Goal: Check status: Check status

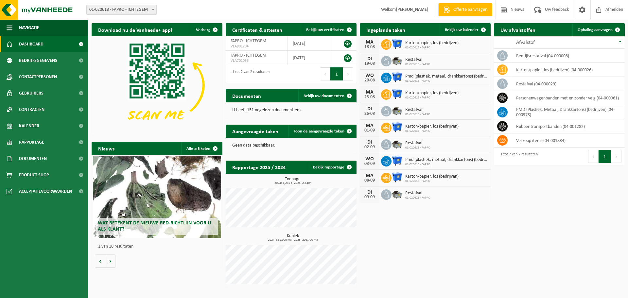
click at [409, 93] on span "Karton/papier, los (bedrijven)" at bounding box center [431, 93] width 53 height 5
click at [417, 47] on span "01-020613 - FAPRO" at bounding box center [431, 48] width 53 height 4
click at [407, 90] on div "Karton/papier, los (bedrijven) 01-020613 - FAPRO" at bounding box center [430, 95] width 57 height 10
click at [409, 130] on span "01-020613 - FAPRO" at bounding box center [431, 131] width 53 height 4
click at [481, 26] on span at bounding box center [483, 29] width 13 height 13
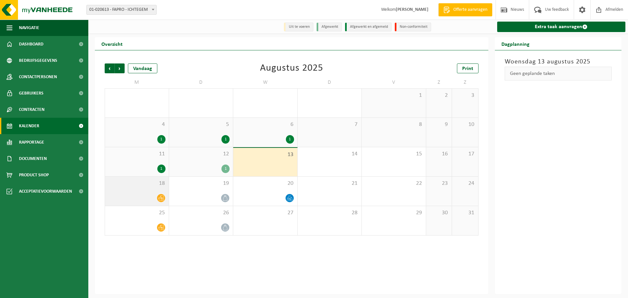
click at [159, 199] on icon at bounding box center [161, 198] width 6 height 6
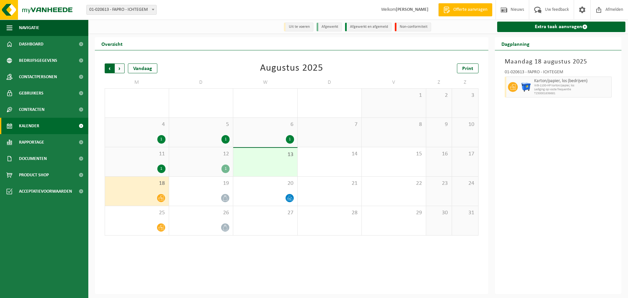
click at [121, 70] on span "Volgende" at bounding box center [120, 68] width 10 height 10
